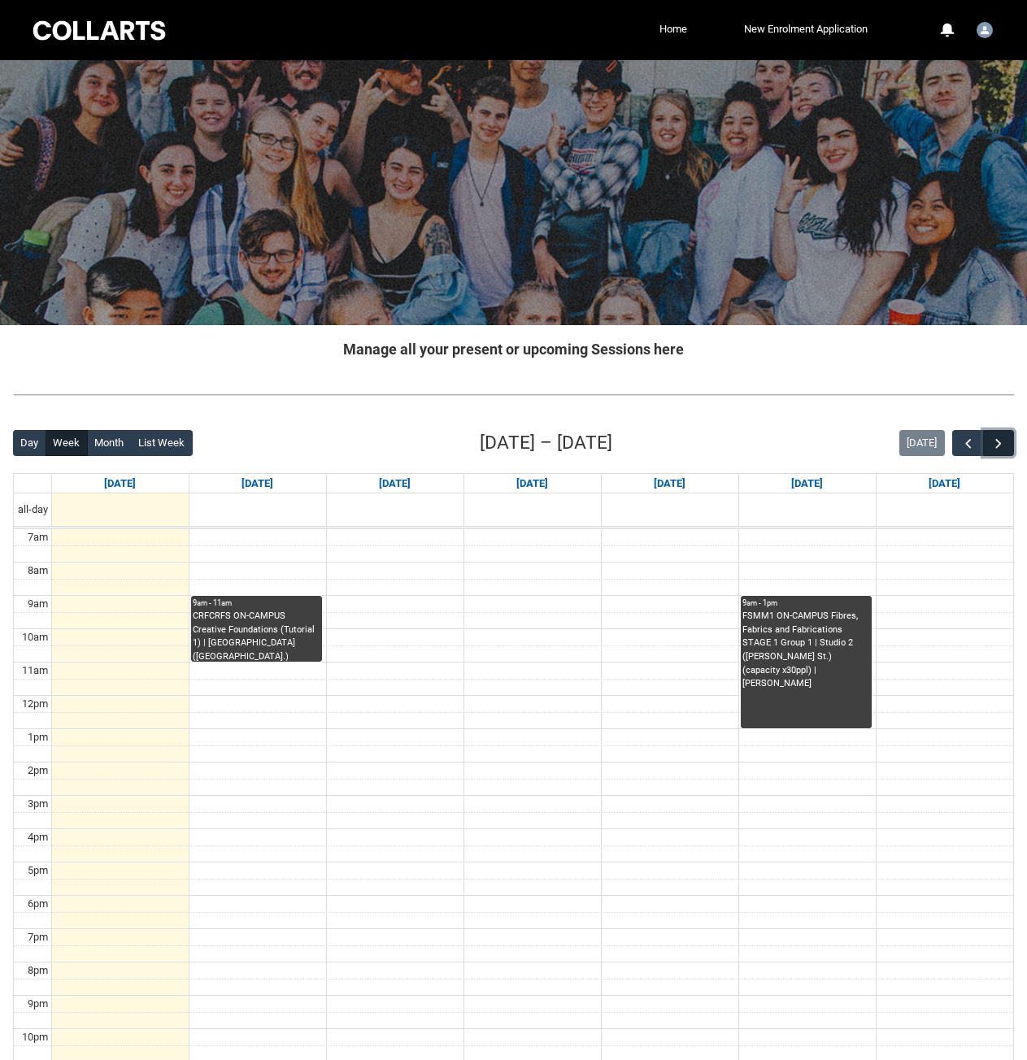
click at [1002, 450] on span "button" at bounding box center [998, 444] width 16 height 16
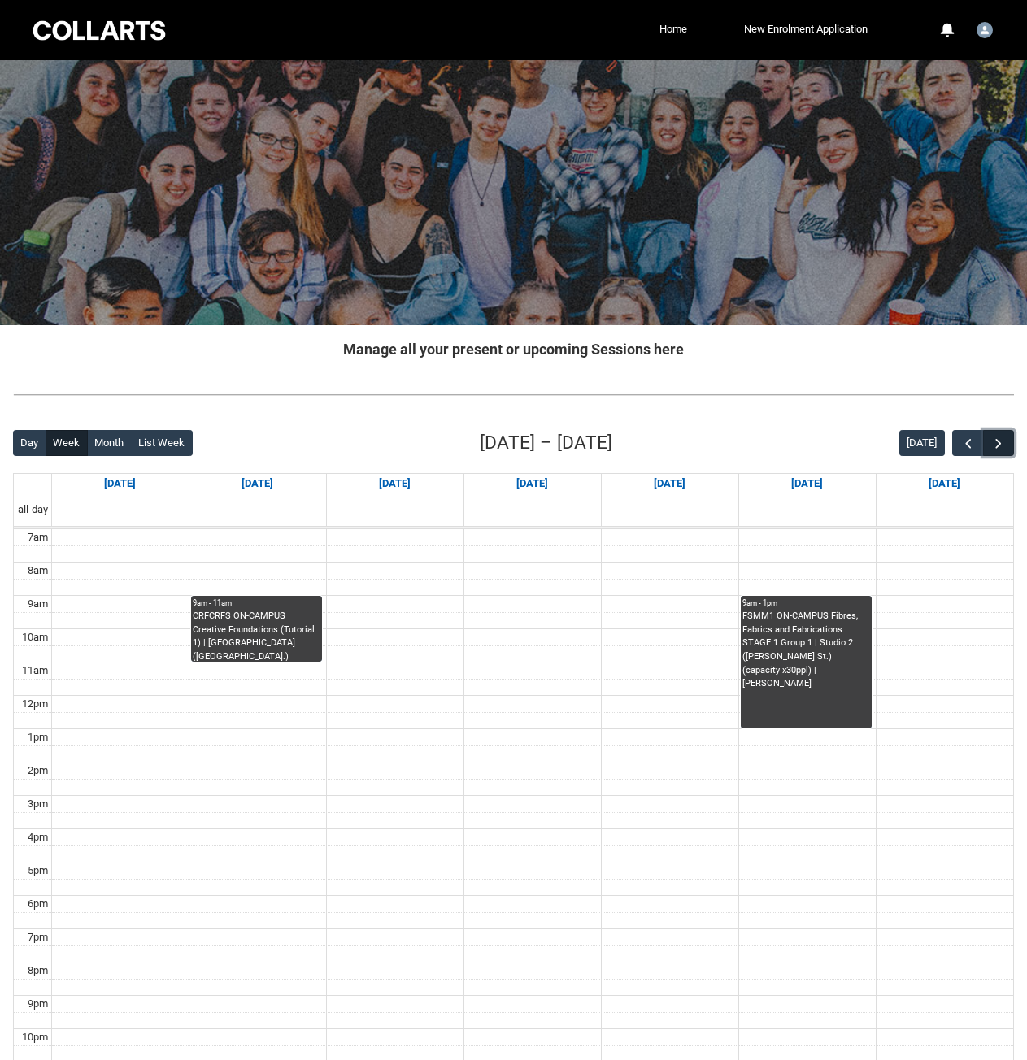
click at [1003, 450] on span "button" at bounding box center [998, 444] width 16 height 16
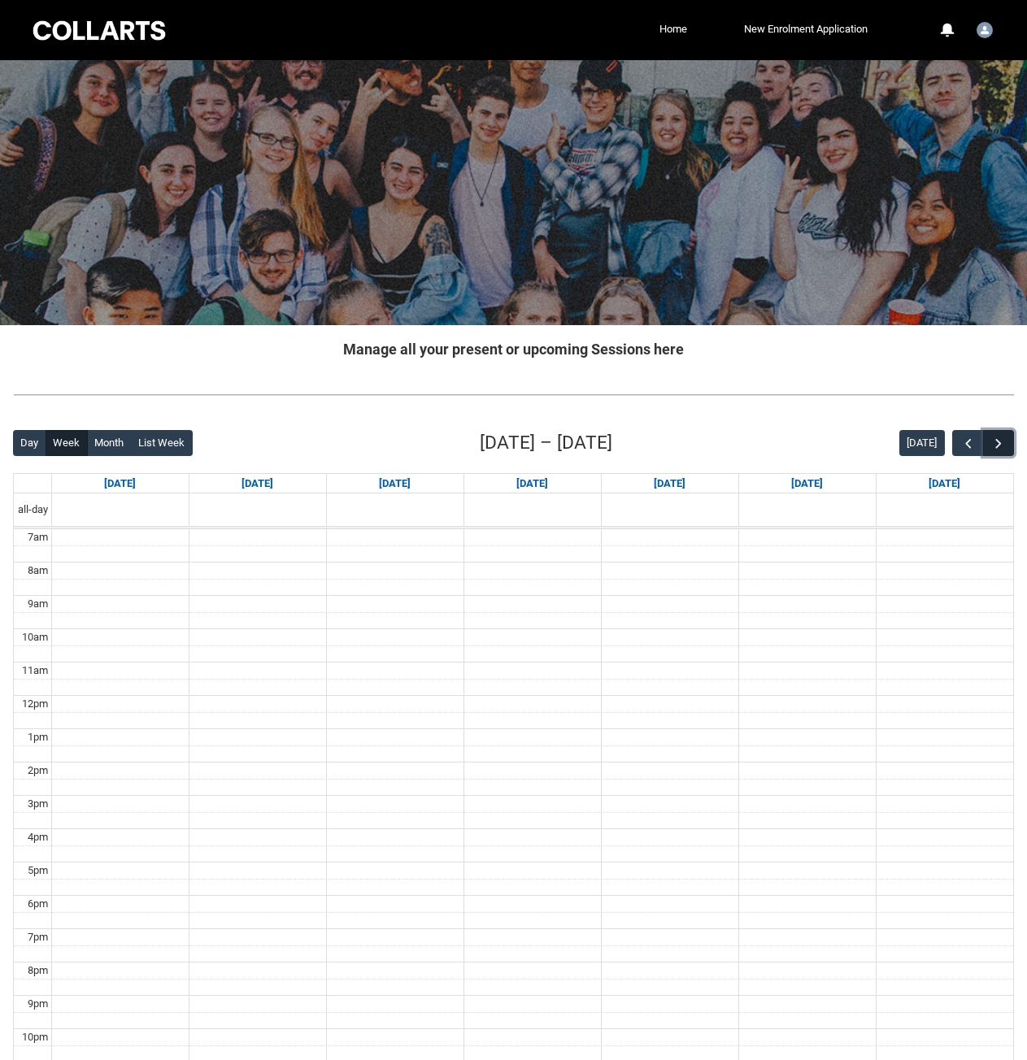
click at [999, 449] on span "button" at bounding box center [998, 444] width 16 height 16
click at [994, 446] on span "button" at bounding box center [998, 444] width 16 height 16
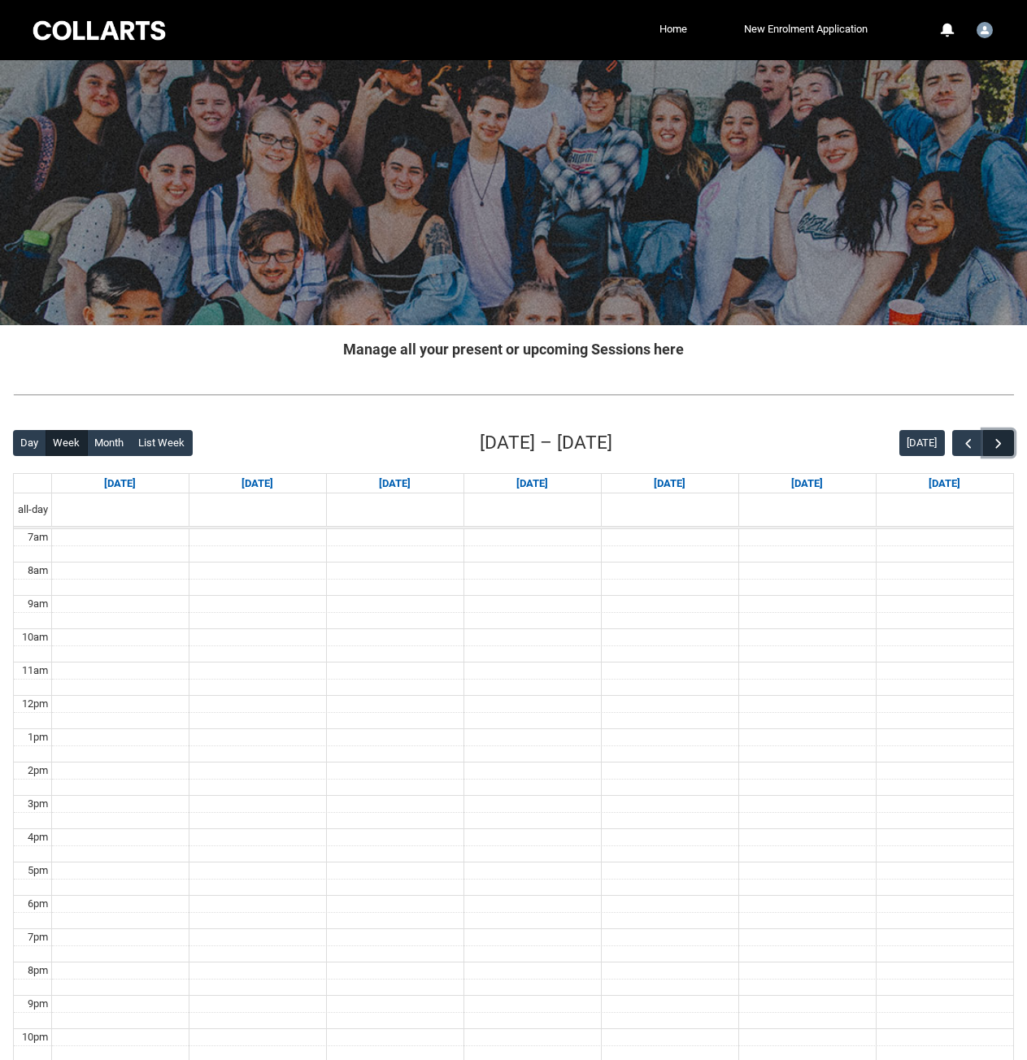
click at [994, 446] on span "button" at bounding box center [998, 444] width 16 height 16
click at [971, 446] on span "button" at bounding box center [968, 444] width 16 height 16
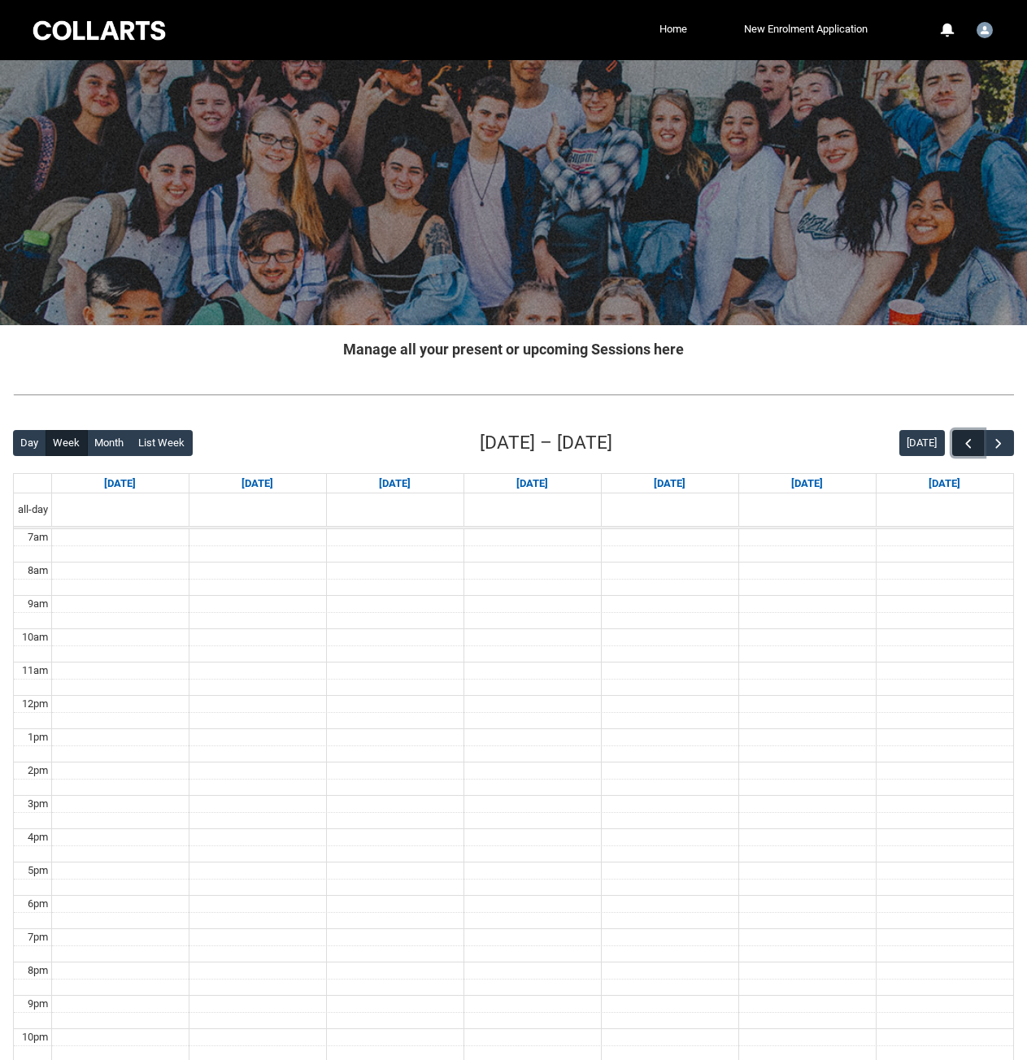
click at [971, 446] on span "button" at bounding box center [968, 444] width 16 height 16
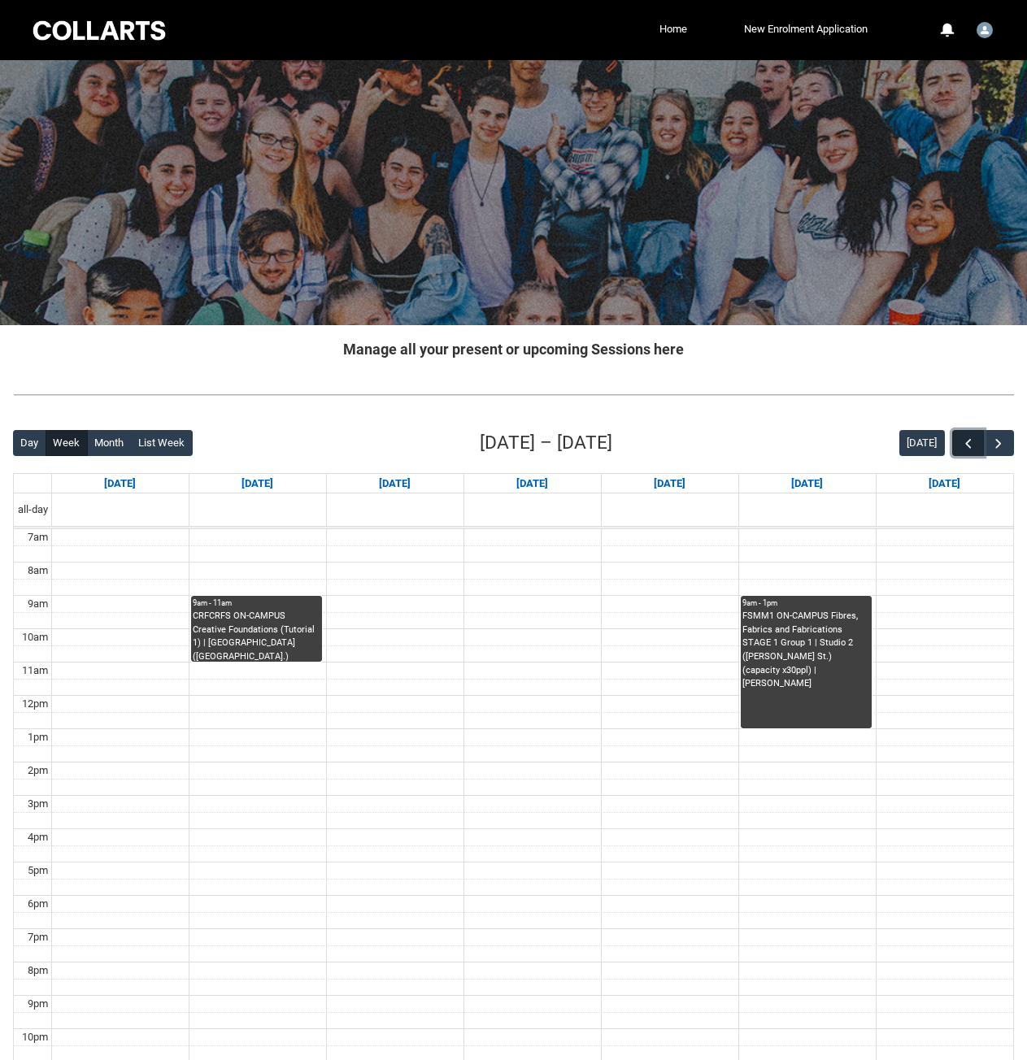
click at [971, 446] on span "button" at bounding box center [968, 444] width 16 height 16
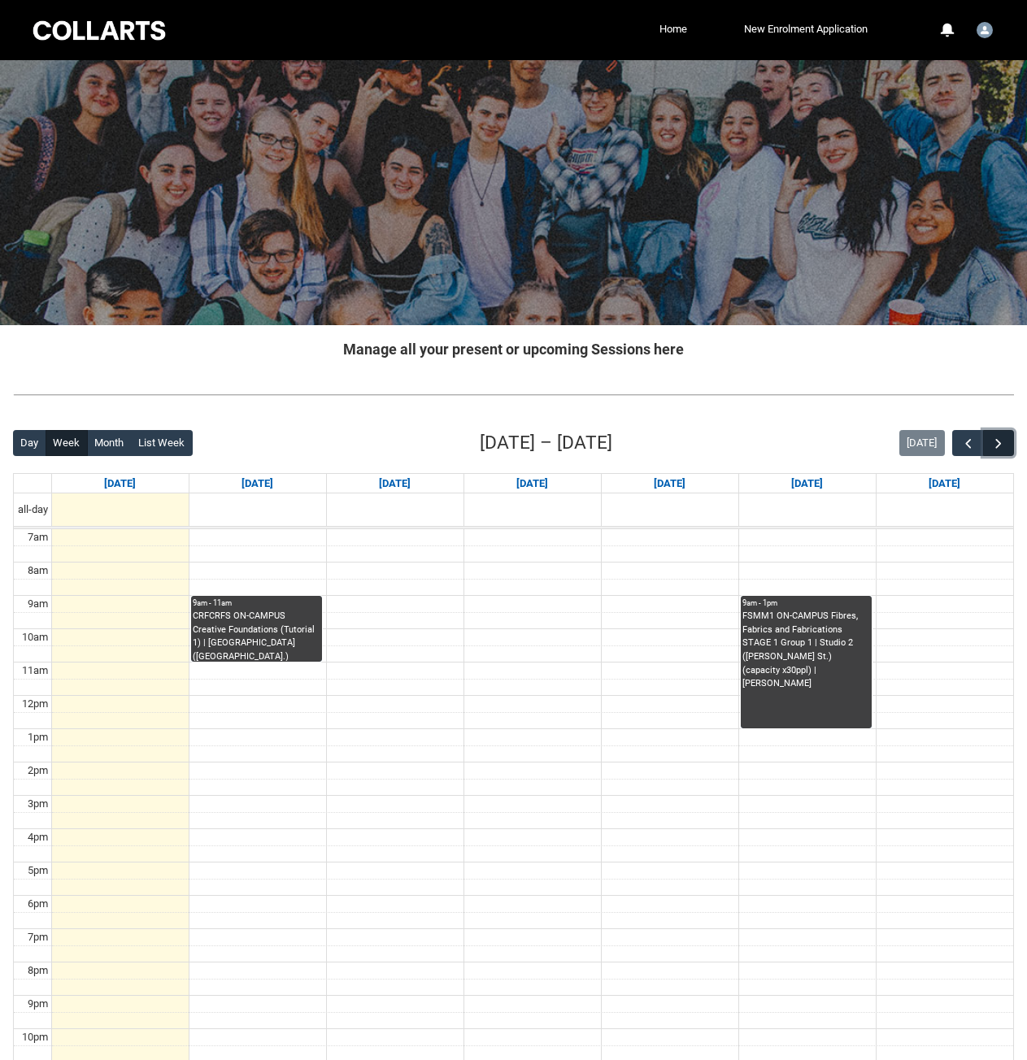
click at [994, 446] on span "button" at bounding box center [998, 444] width 16 height 16
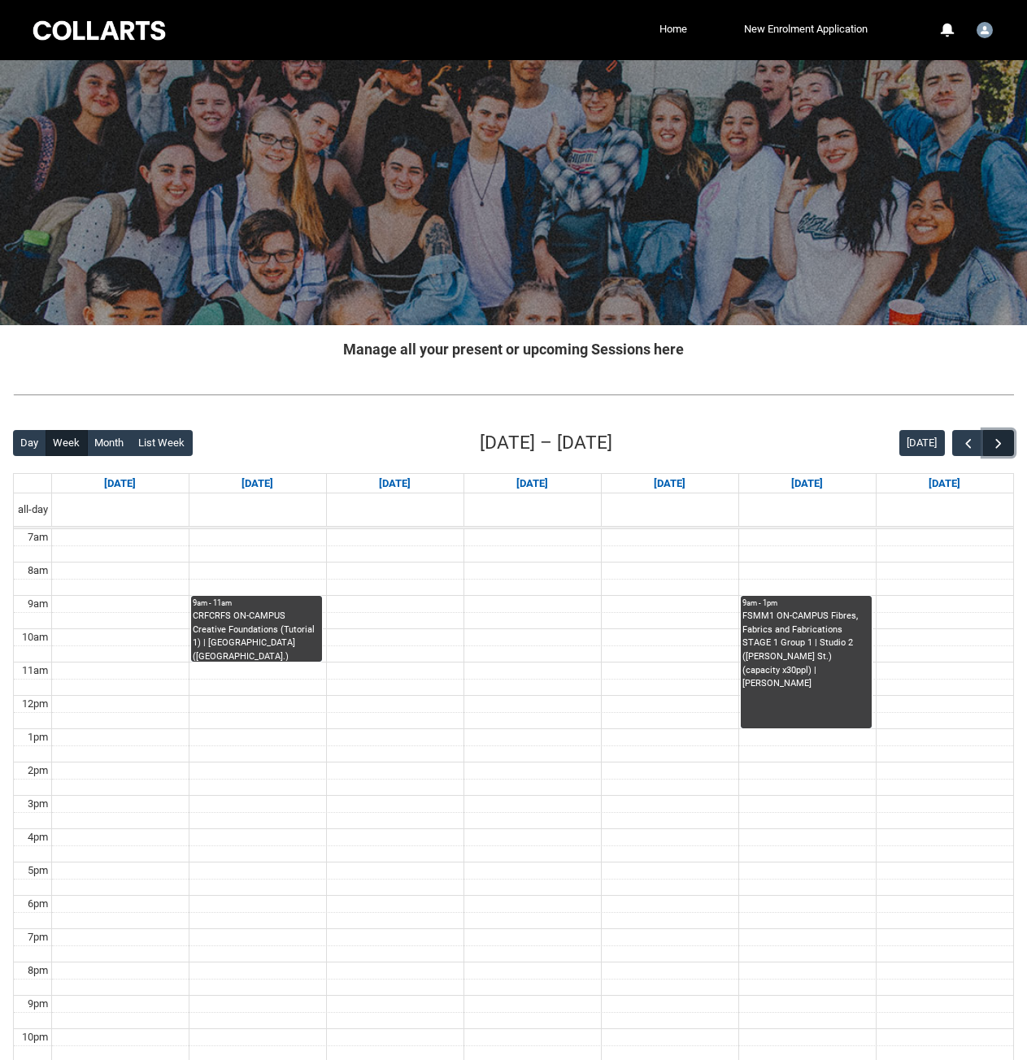
click at [994, 446] on span "button" at bounding box center [998, 444] width 16 height 16
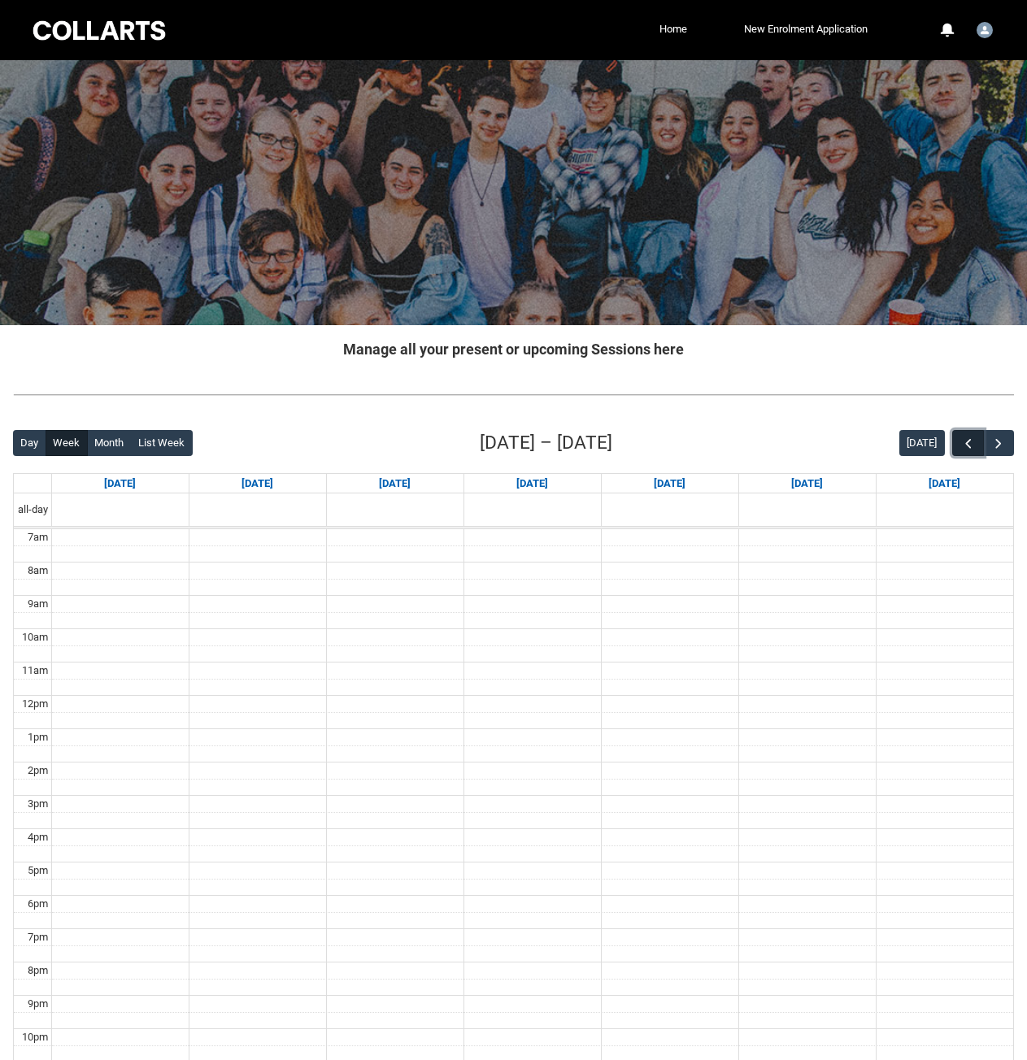
click at [969, 451] on span "button" at bounding box center [968, 444] width 16 height 16
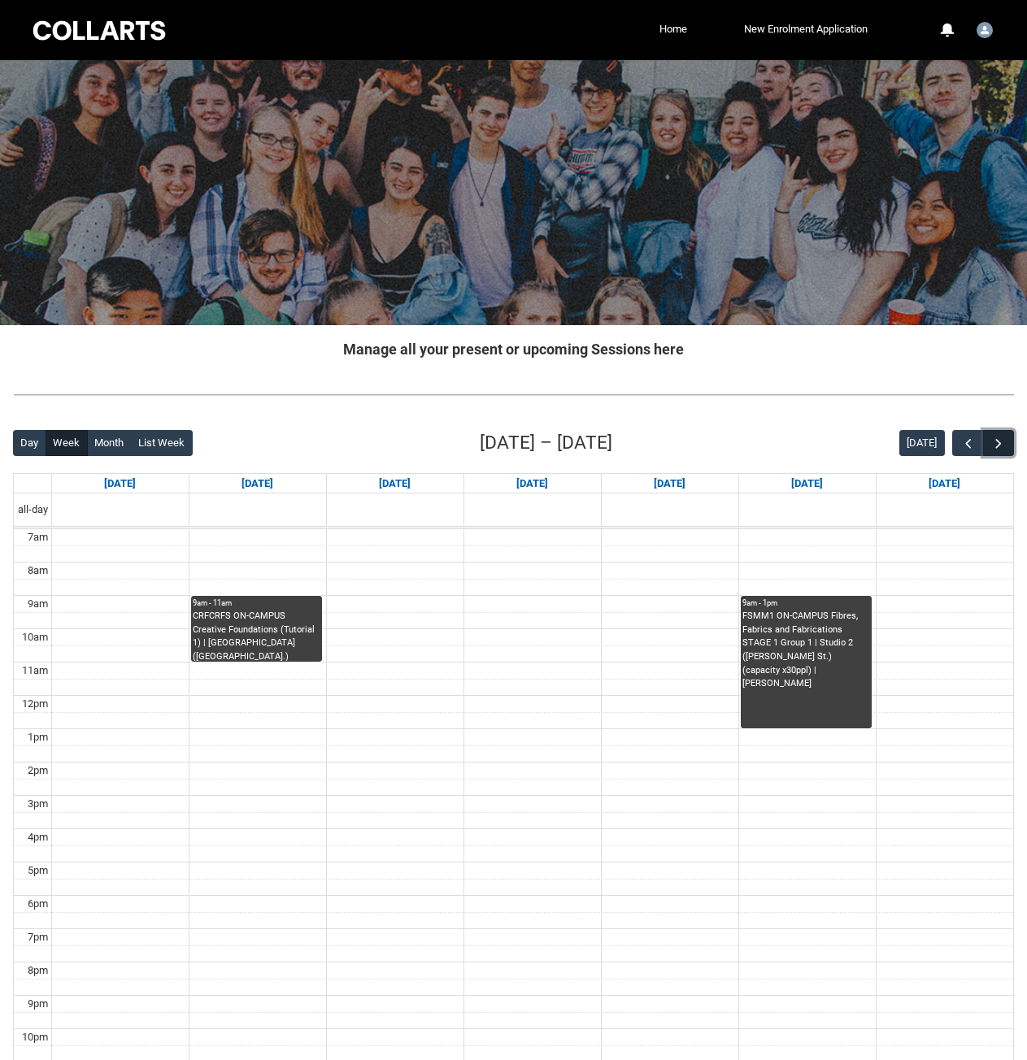
click at [989, 437] on button "button" at bounding box center [998, 443] width 31 height 27
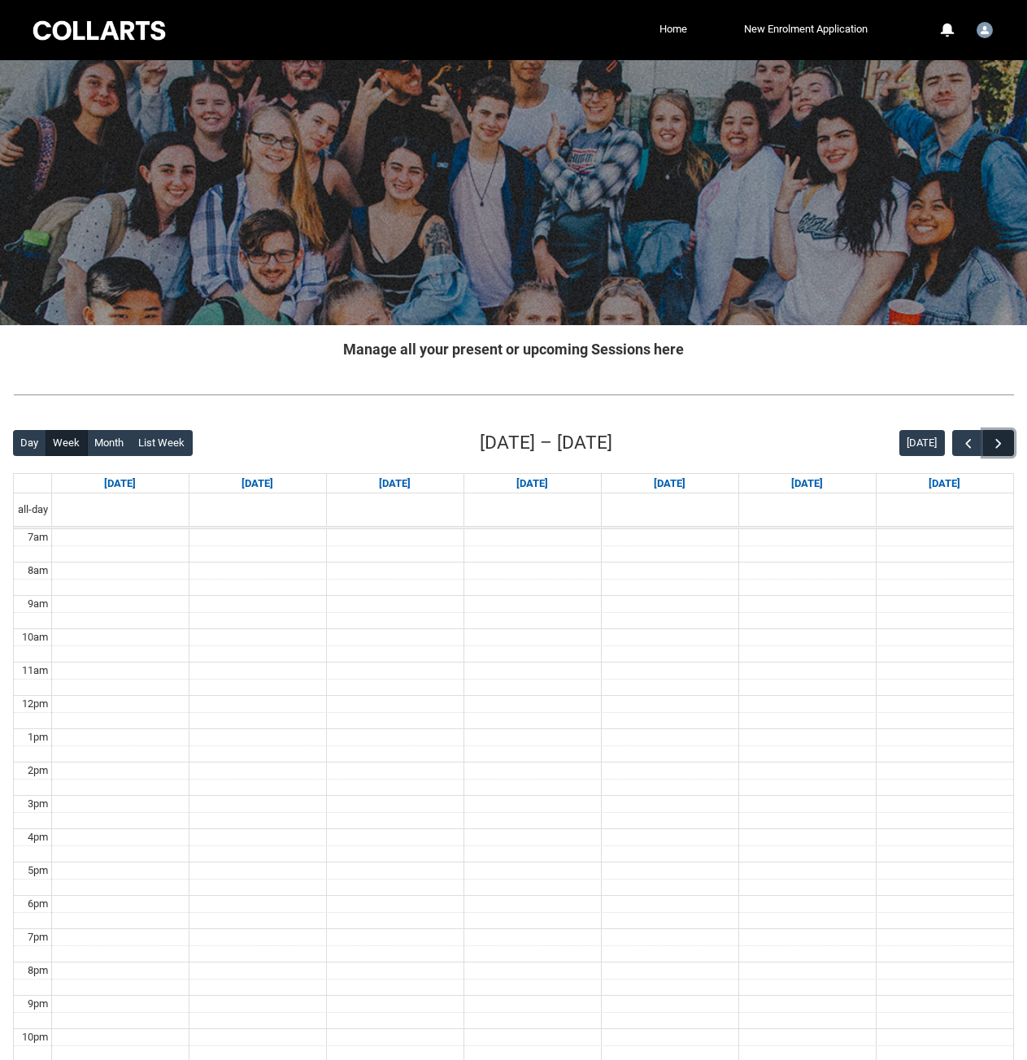
click at [989, 437] on button "button" at bounding box center [998, 443] width 31 height 27
click at [988, 437] on button "button" at bounding box center [998, 443] width 31 height 27
click at [987, 437] on button "button" at bounding box center [998, 443] width 31 height 27
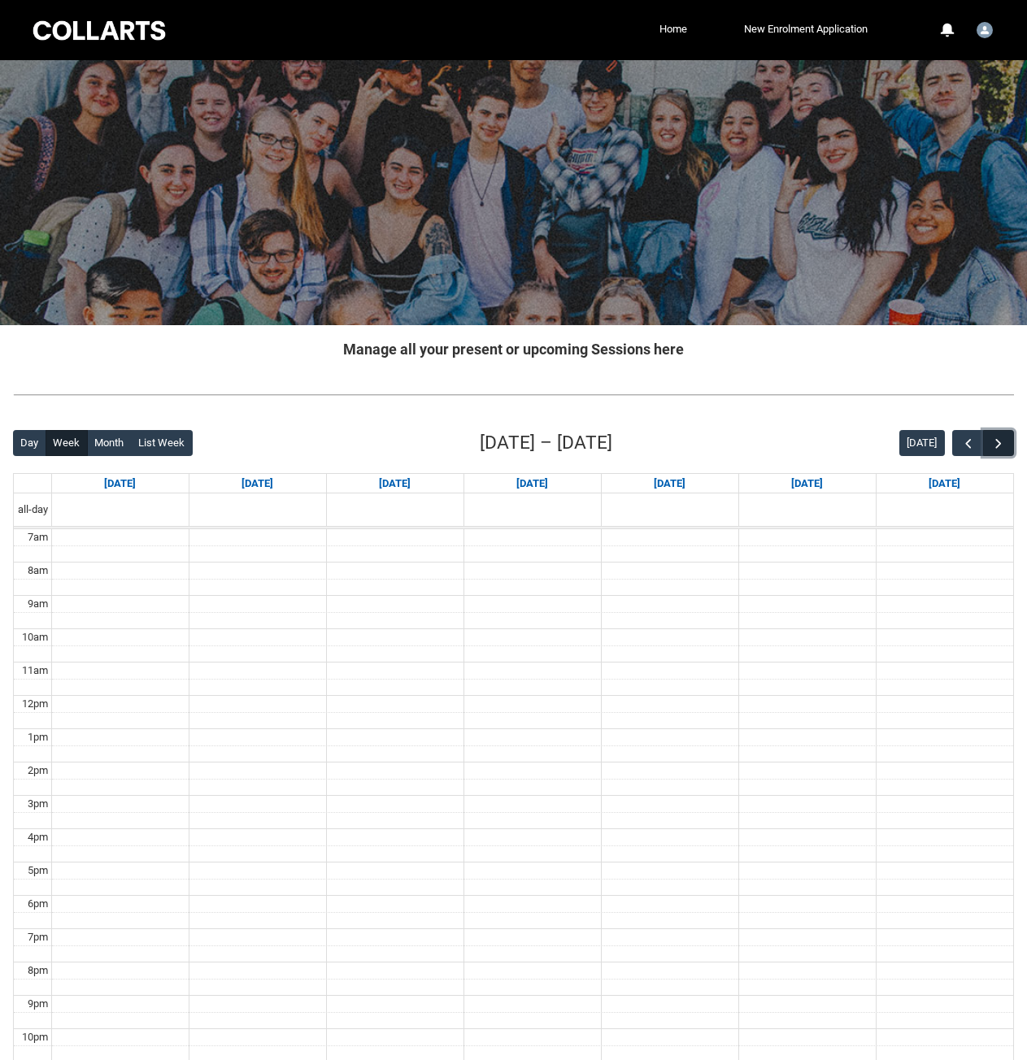
click at [987, 437] on button "button" at bounding box center [998, 443] width 31 height 27
click at [986, 437] on button "button" at bounding box center [998, 443] width 31 height 27
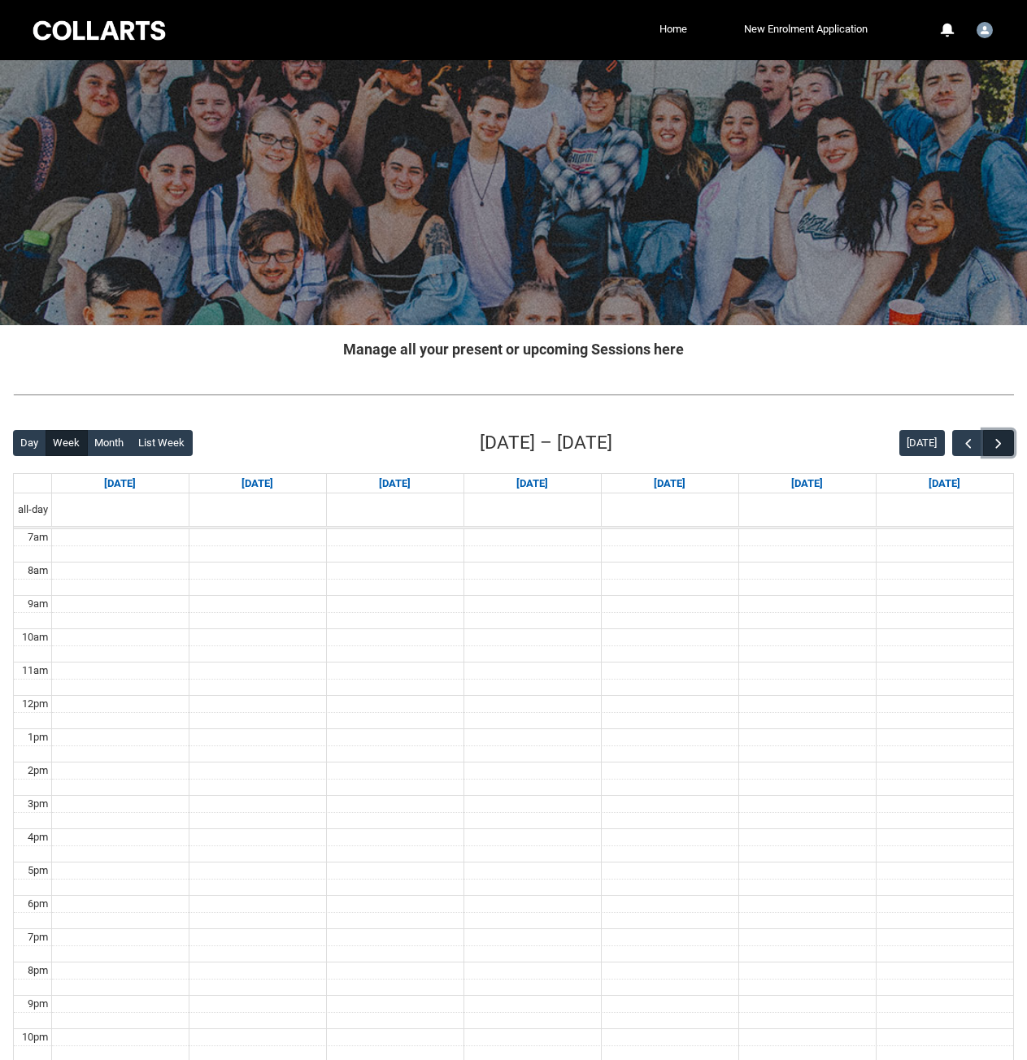
click at [986, 437] on button "button" at bounding box center [998, 443] width 31 height 27
click at [986, 439] on button "button" at bounding box center [998, 443] width 31 height 27
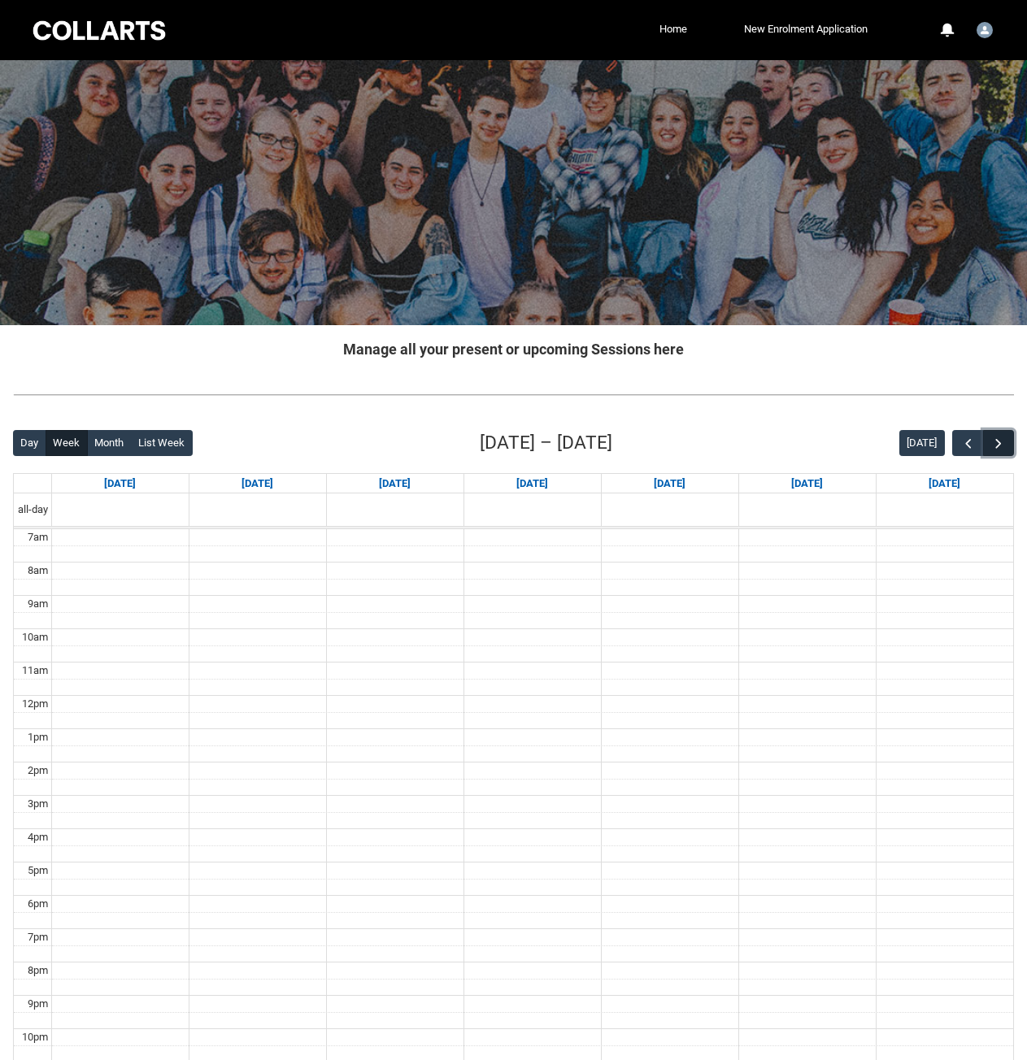
click at [986, 439] on button "button" at bounding box center [998, 443] width 31 height 27
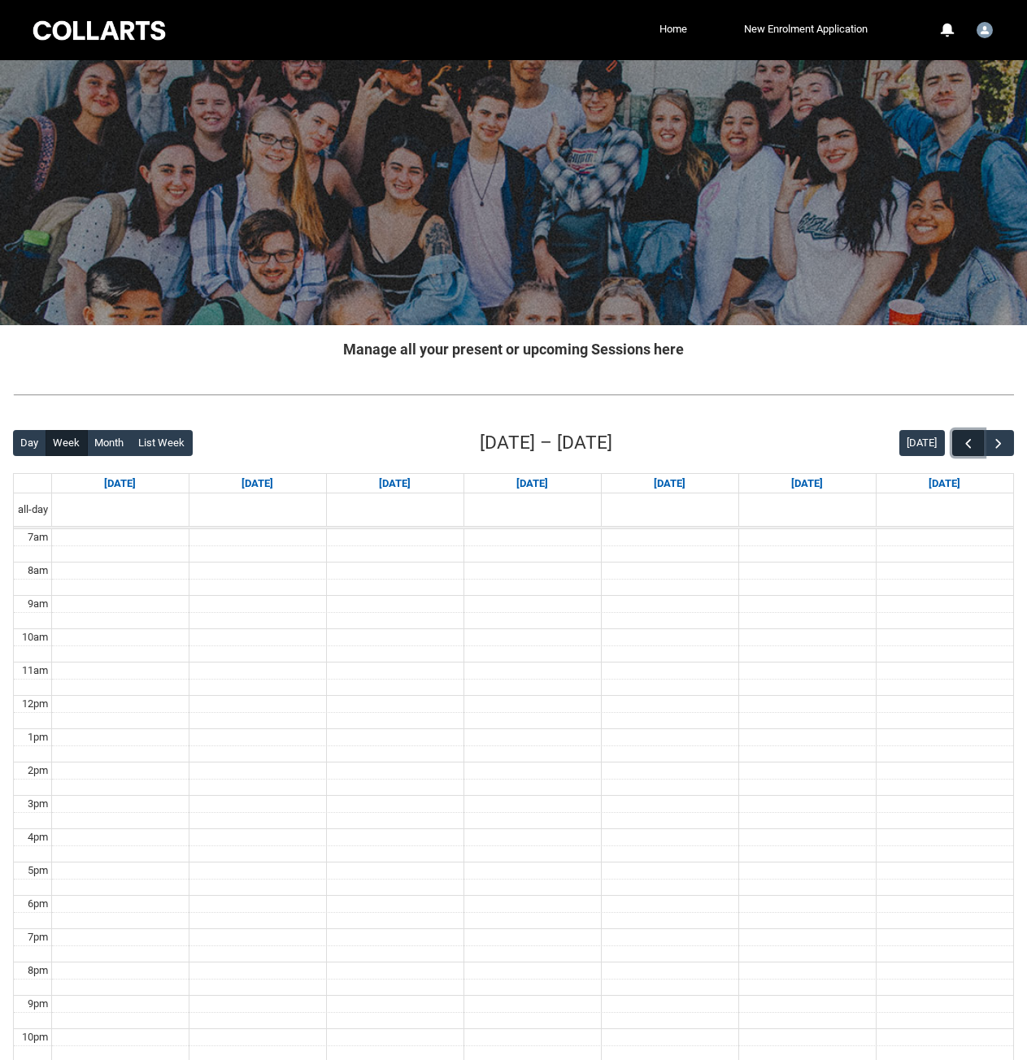
click at [968, 444] on span "button" at bounding box center [968, 444] width 16 height 16
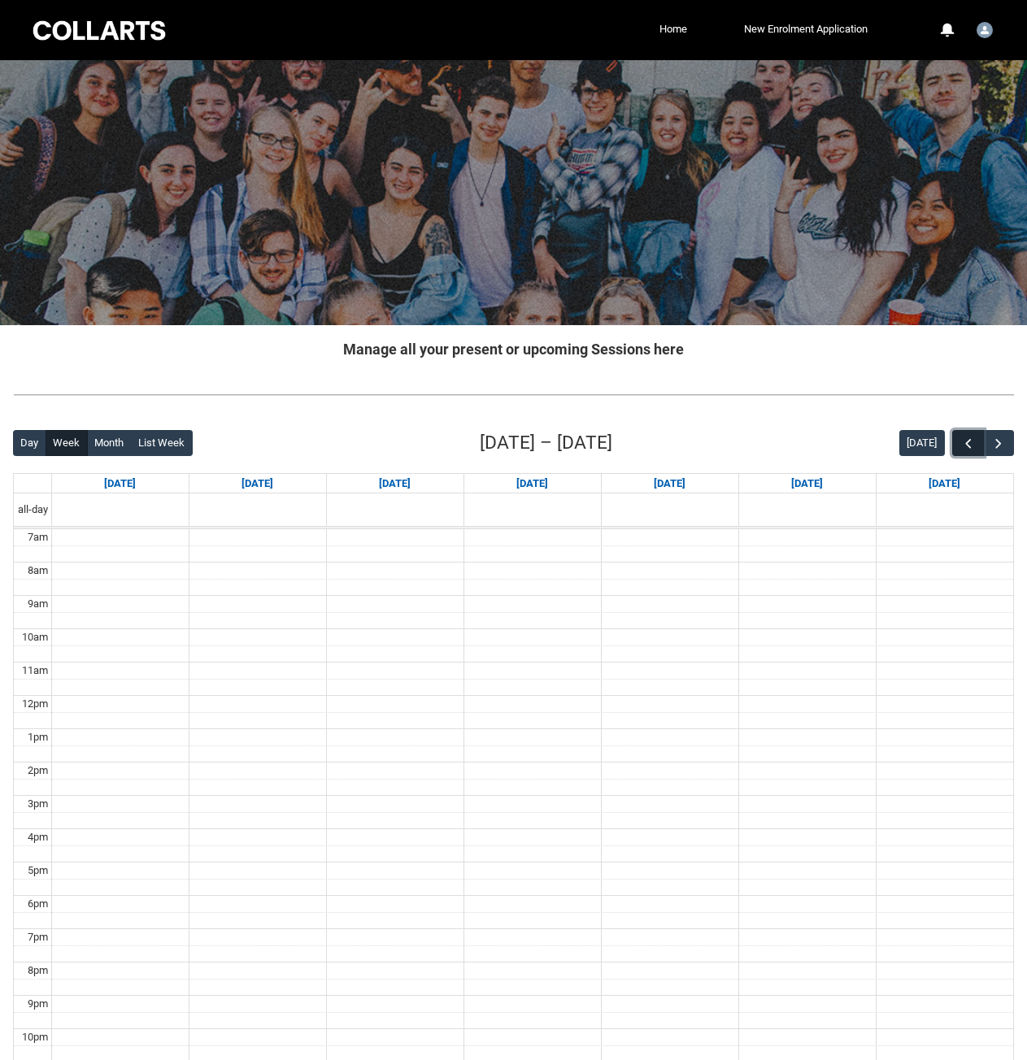
click at [968, 444] on span "button" at bounding box center [968, 444] width 16 height 16
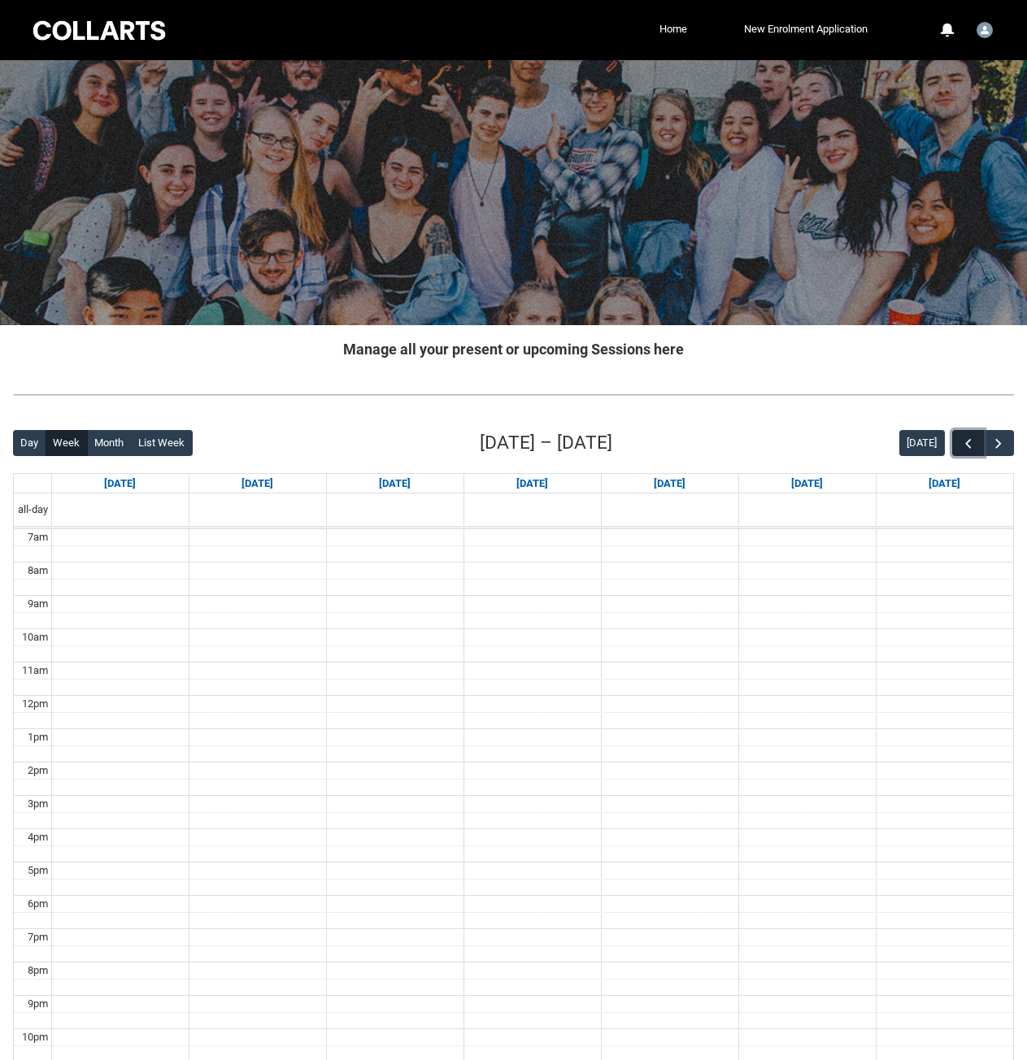
click at [968, 444] on span "button" at bounding box center [968, 444] width 16 height 16
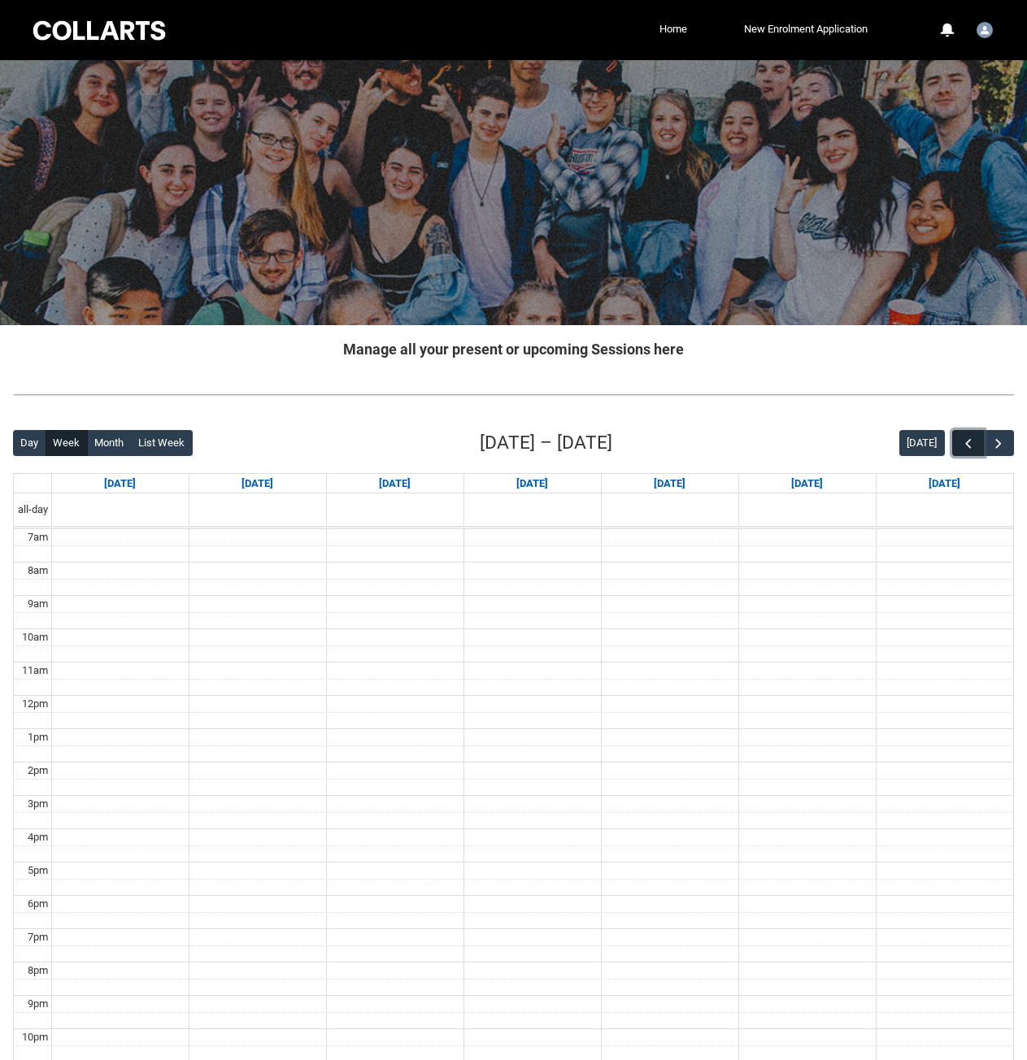
click at [968, 444] on span "button" at bounding box center [968, 444] width 16 height 16
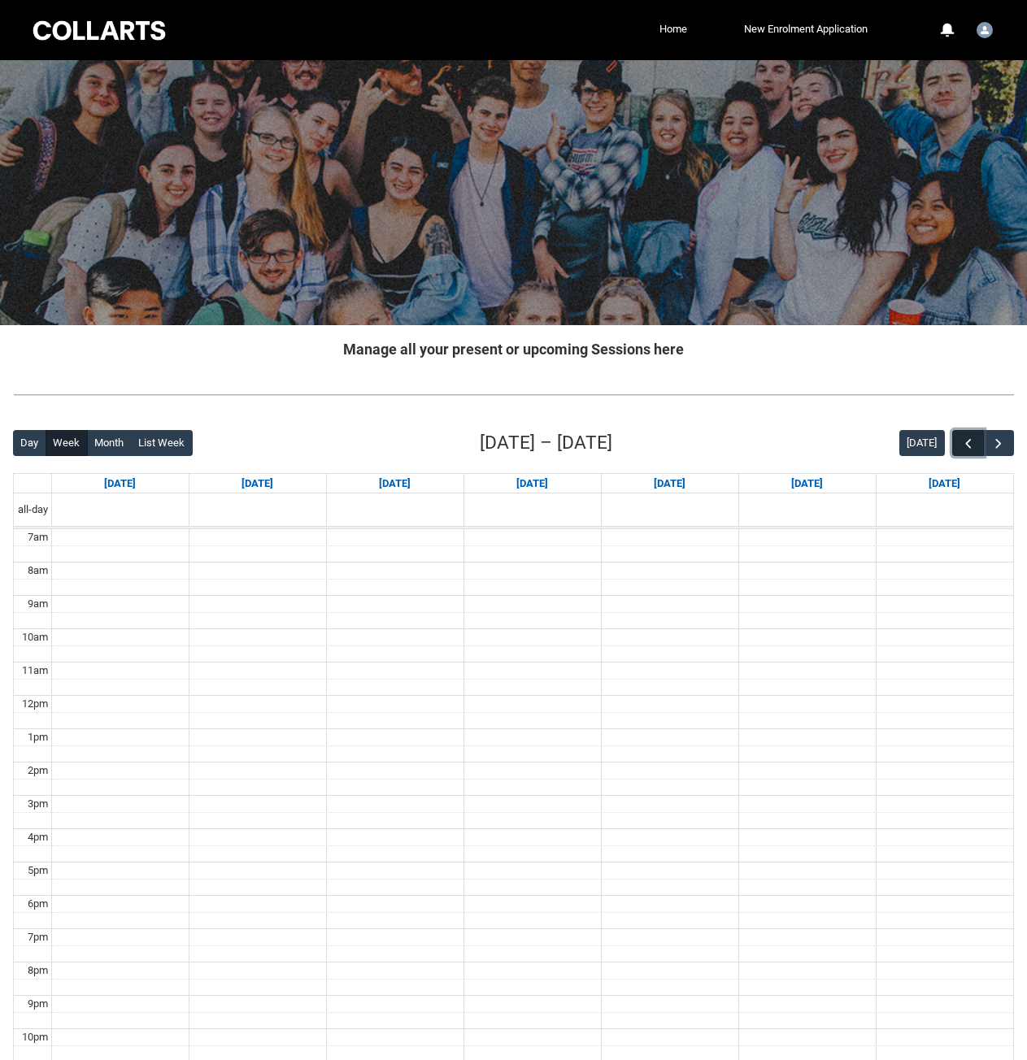
click at [968, 444] on span "button" at bounding box center [968, 444] width 16 height 16
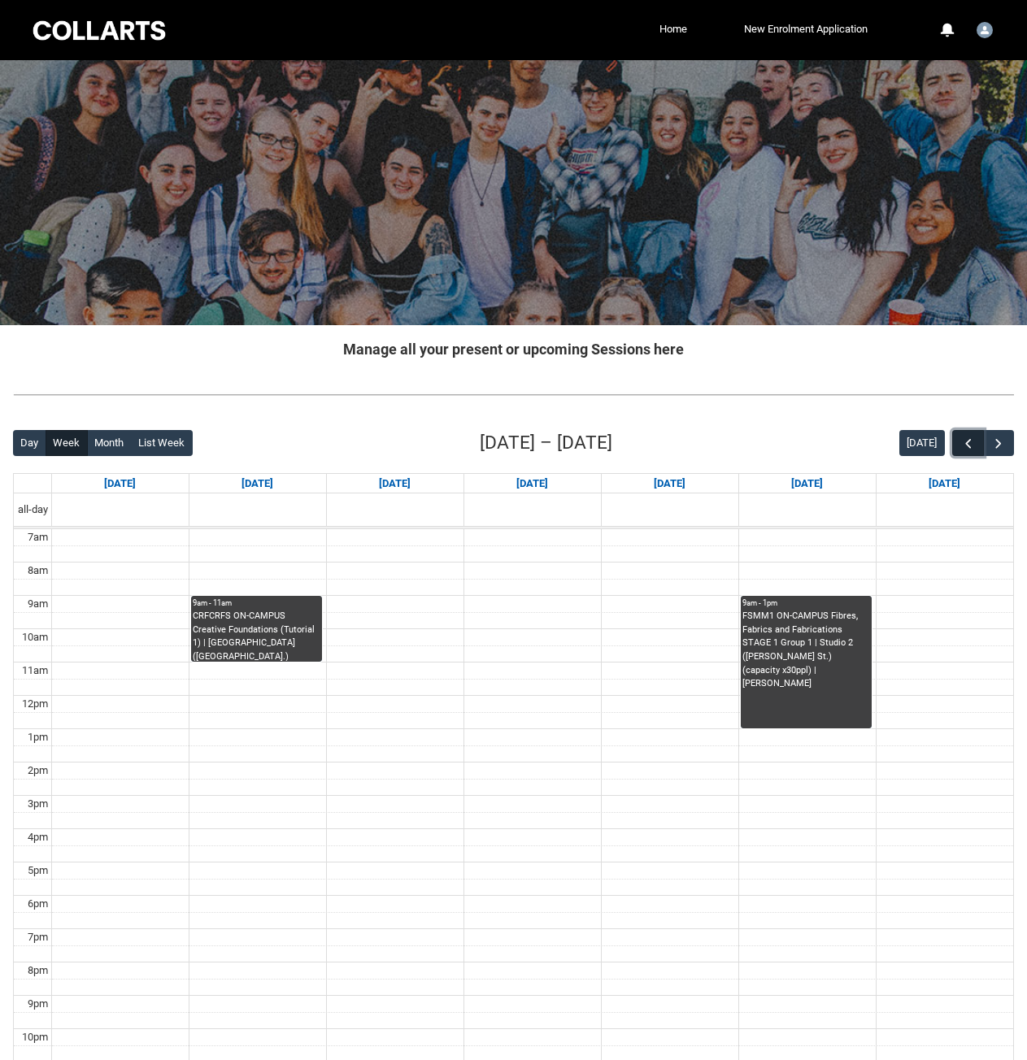
click at [968, 444] on span "button" at bounding box center [968, 444] width 16 height 16
